Goal: Navigation & Orientation: Find specific page/section

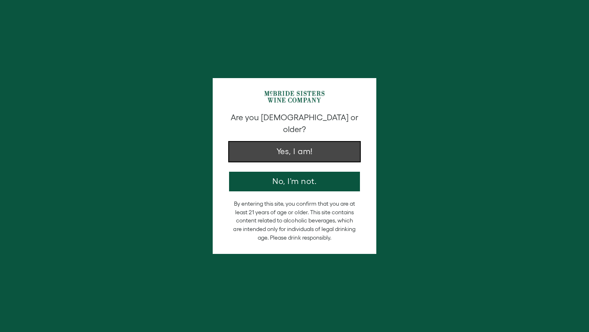
click at [261, 142] on button "Yes, I am!" at bounding box center [294, 152] width 131 height 20
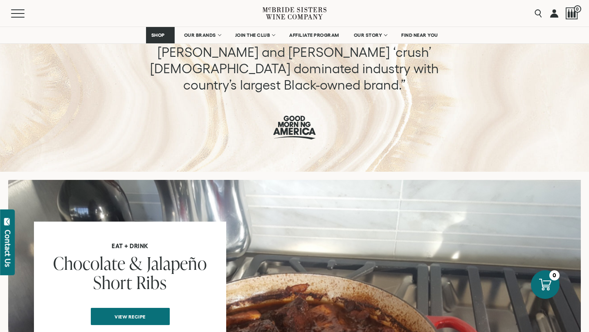
scroll to position [484, 0]
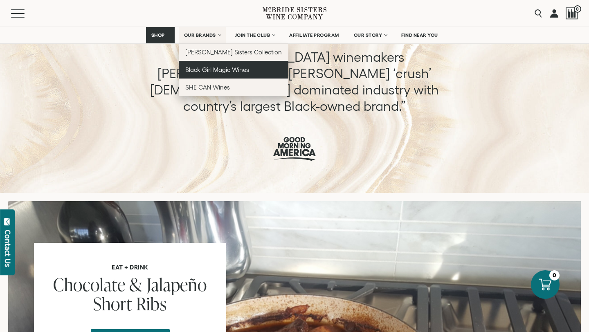
click at [217, 69] on span "Black Girl Magic Wines" at bounding box center [217, 69] width 64 height 7
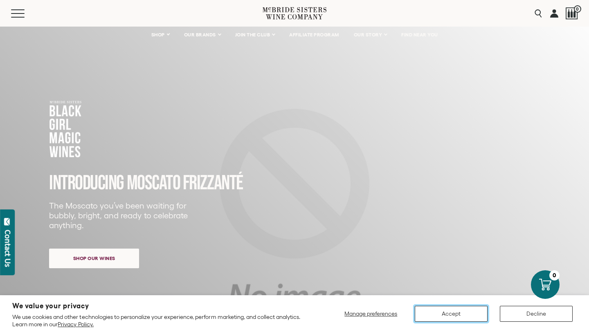
click at [438, 311] on button "Accept" at bounding box center [451, 314] width 73 height 16
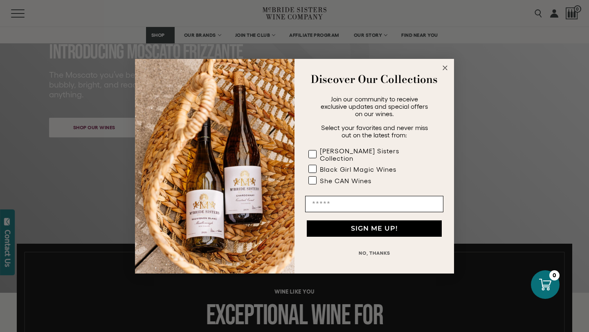
scroll to position [135, 0]
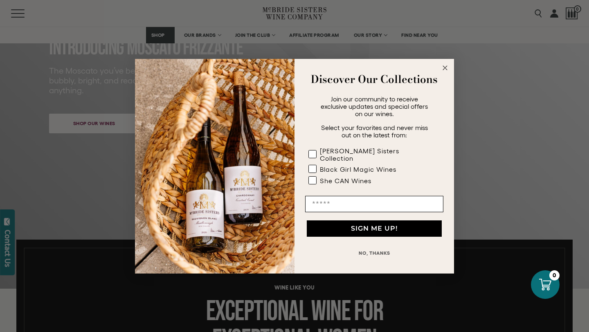
click at [447, 70] on circle "Close dialog" at bounding box center [444, 67] width 9 height 9
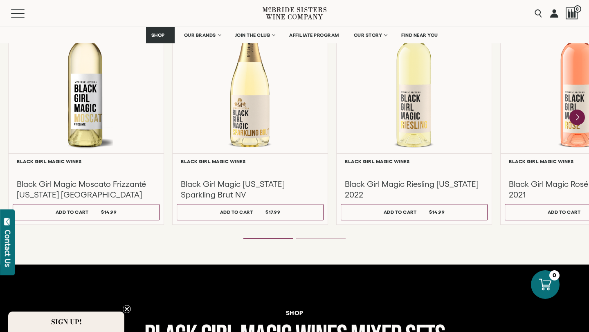
scroll to position [760, 0]
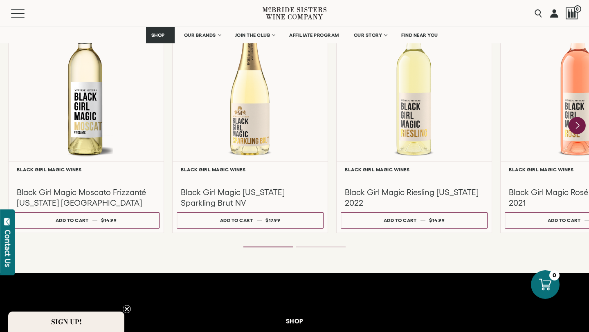
click at [574, 125] on icon "Next" at bounding box center [576, 125] width 17 height 17
